Goal: Task Accomplishment & Management: Use online tool/utility

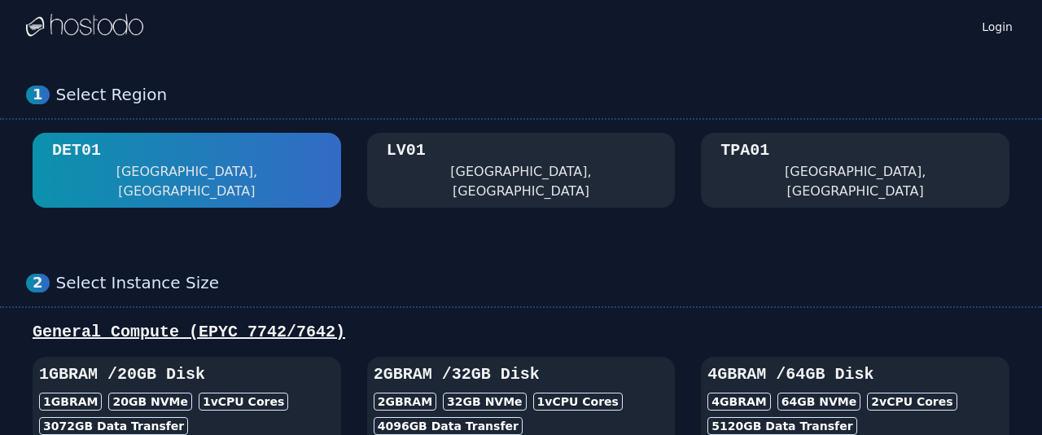
click at [117, 47] on div at bounding box center [84, 26] width 117 height 52
